Goal: Task Accomplishment & Management: Manage account settings

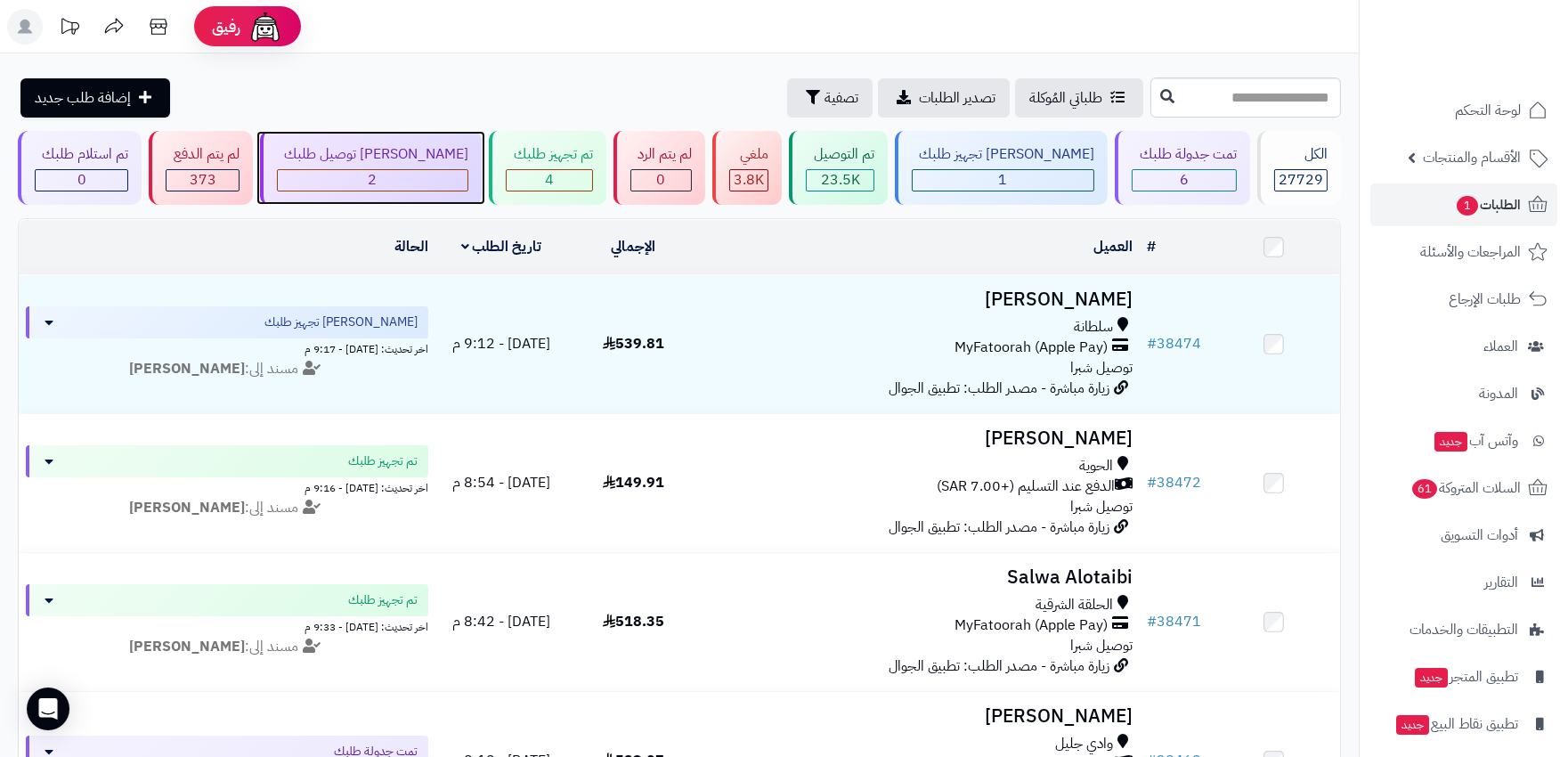
click at [403, 174] on div "2" at bounding box center [372, 180] width 190 height 20
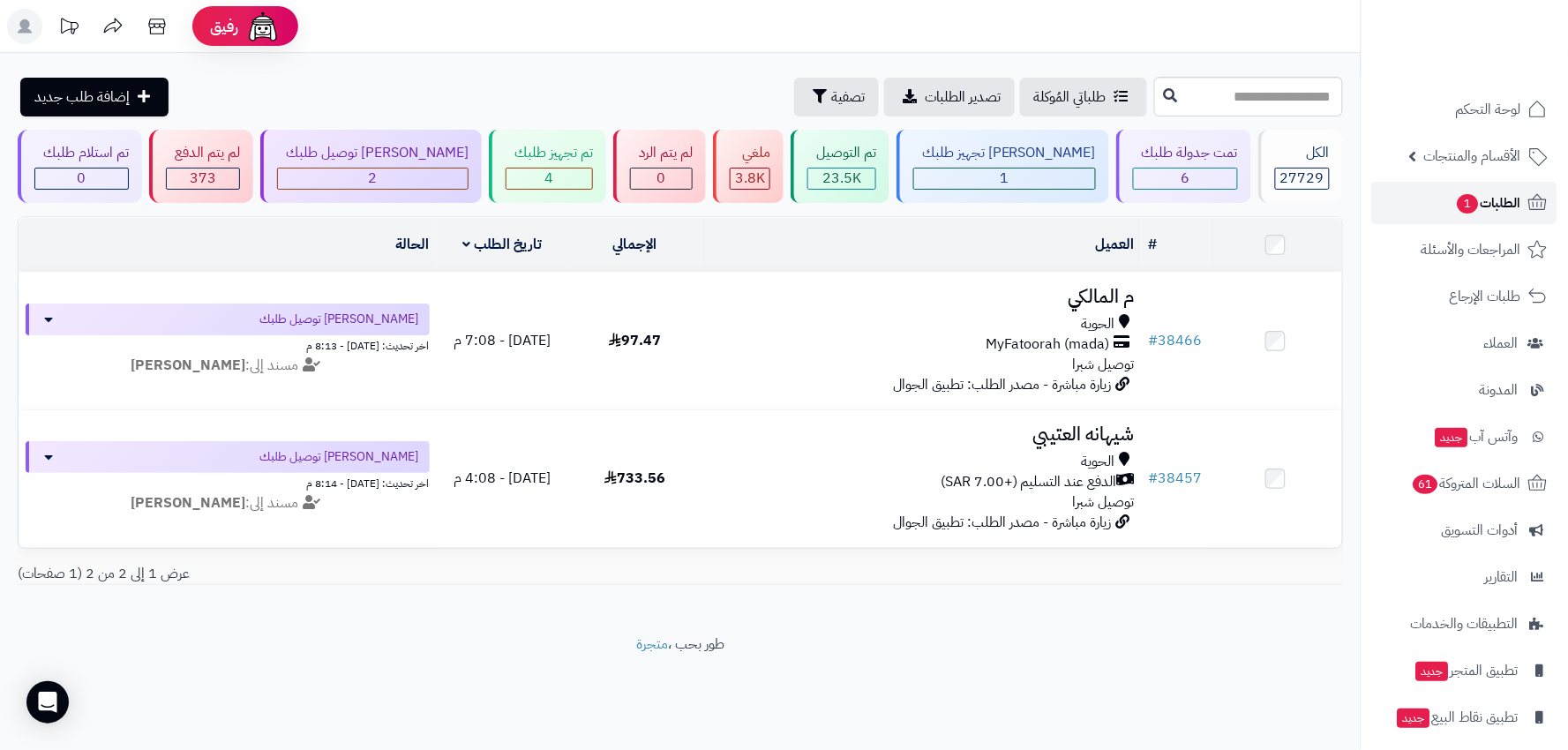
click at [1448, 200] on link "الطلبات 1" at bounding box center [1464, 203] width 185 height 42
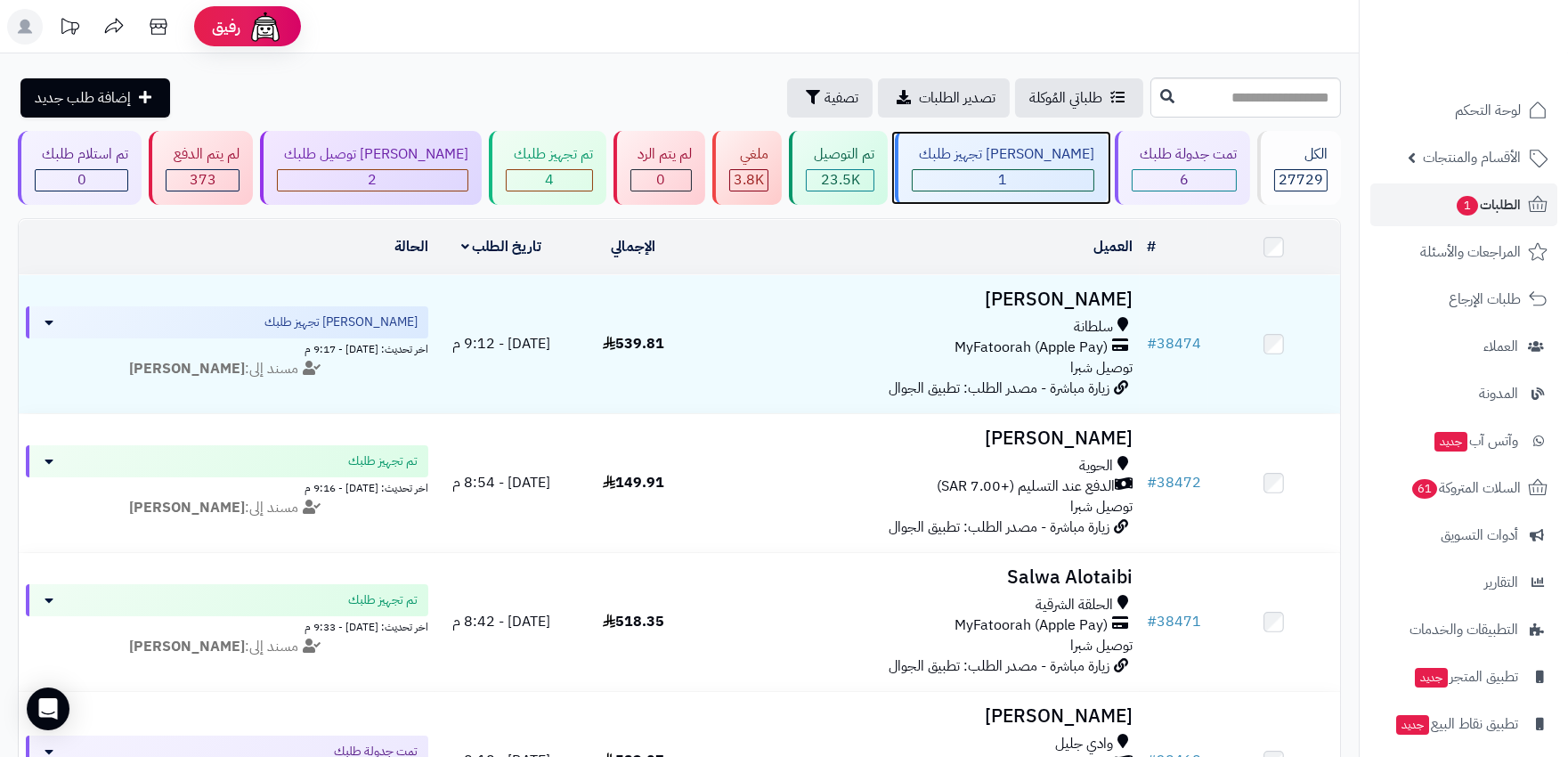
click at [1018, 176] on div "1" at bounding box center [1003, 180] width 181 height 20
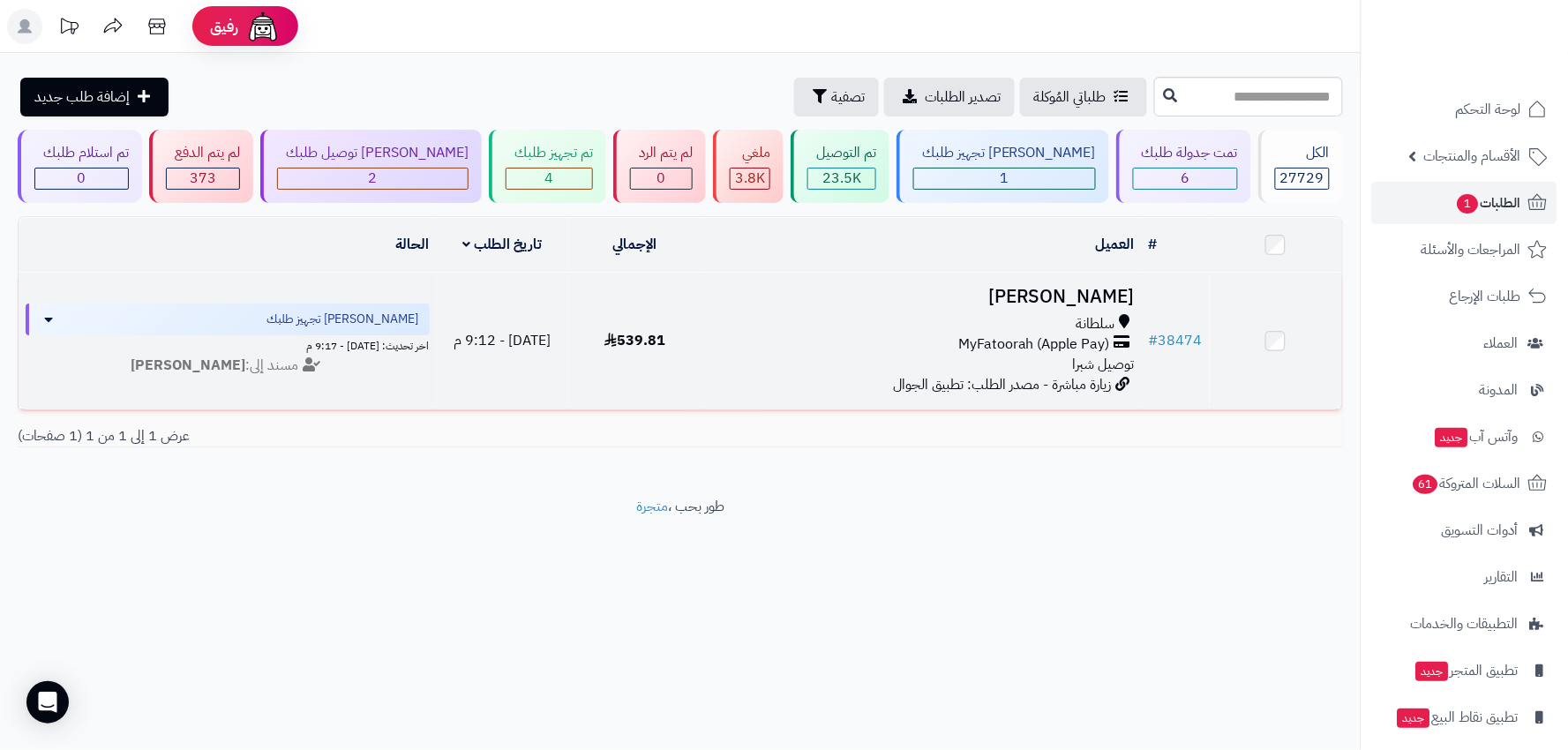
click at [860, 340] on div "MyFatoorah (Apple Pay)" at bounding box center [922, 344] width 427 height 20
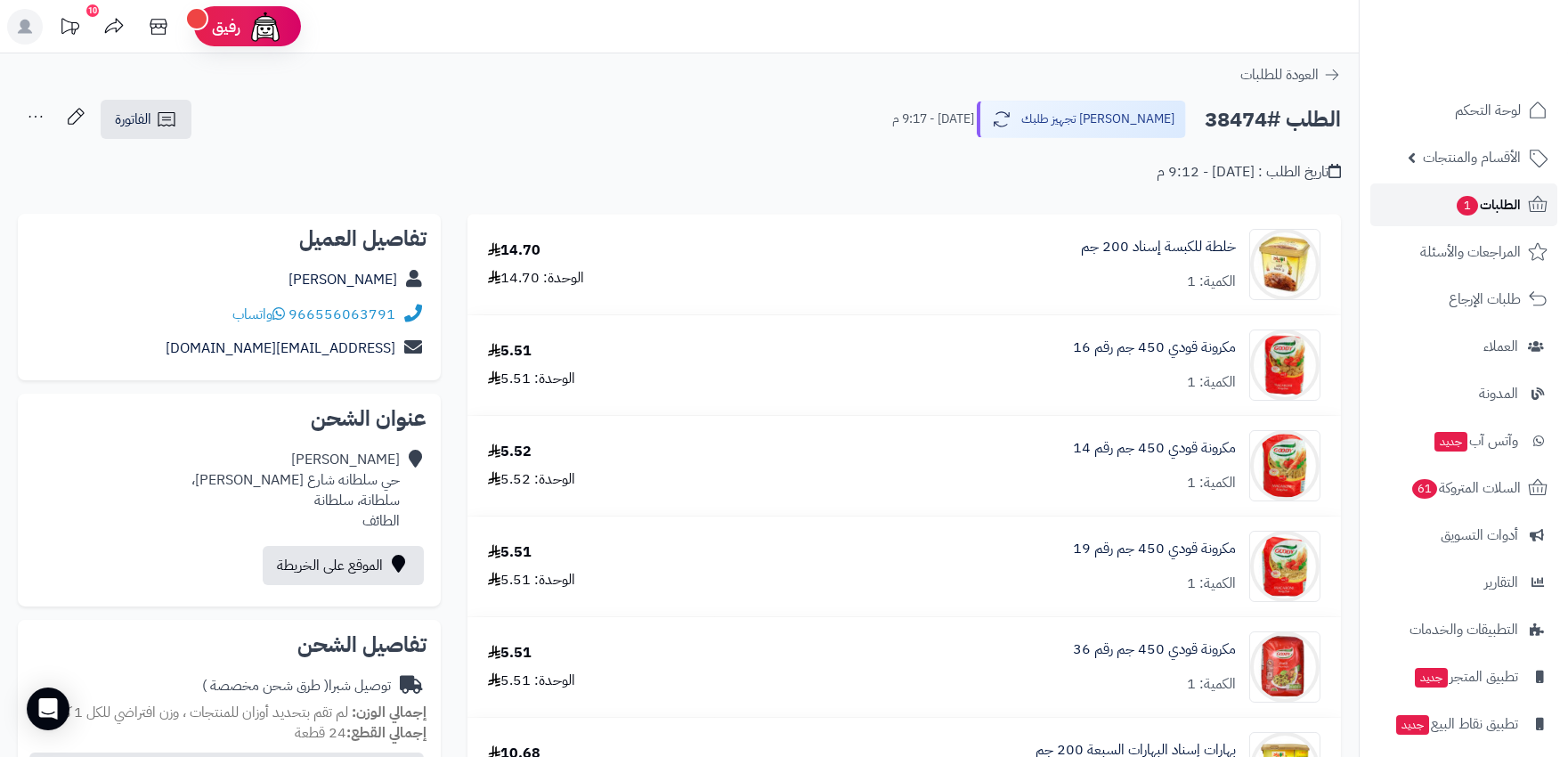
click at [1445, 202] on link "الطلبات 1" at bounding box center [1464, 205] width 187 height 43
